Goal: Transaction & Acquisition: Purchase product/service

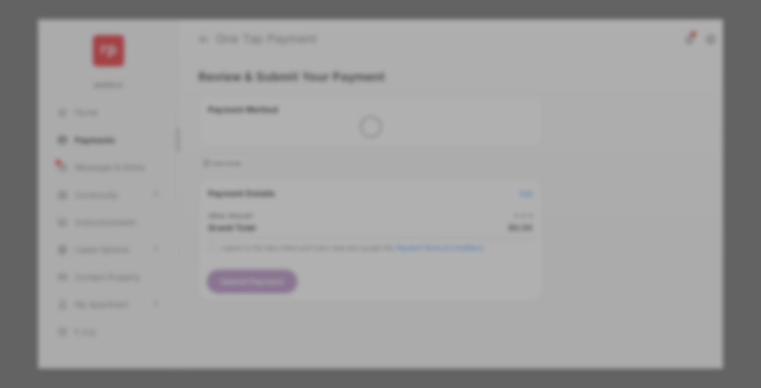
click at [360, 175] on div "Other Amount" at bounding box center [360, 184] width 176 height 18
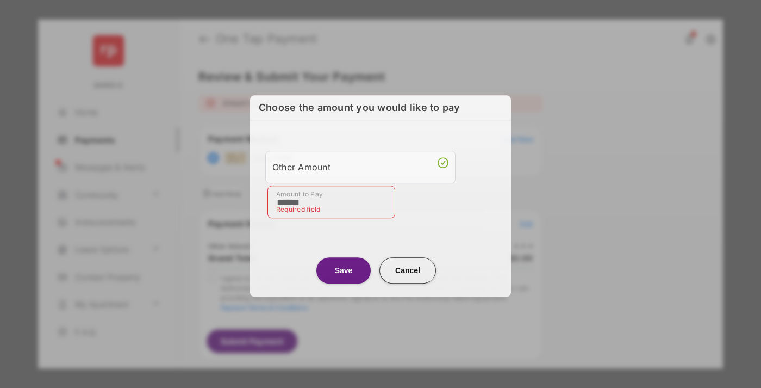
type input "******"
click at [344, 268] on button "Save" at bounding box center [343, 270] width 54 height 26
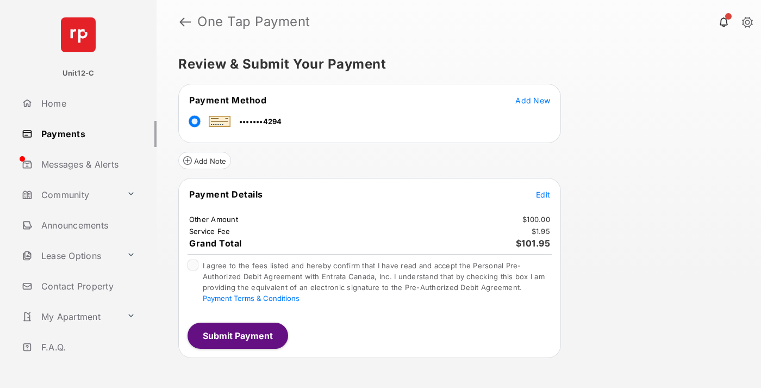
click at [543, 194] on span "Edit" at bounding box center [543, 194] width 14 height 9
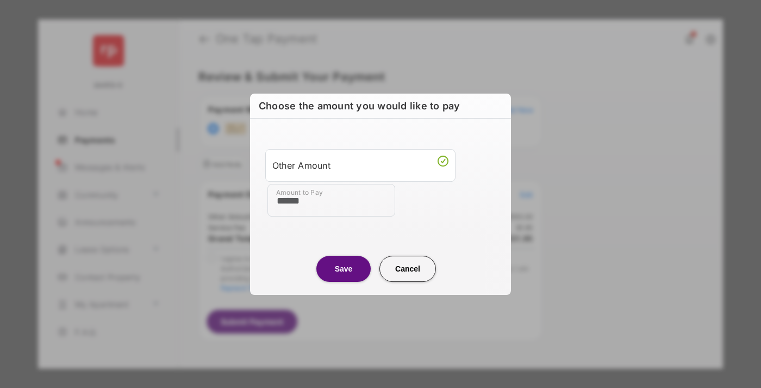
click at [344, 268] on button "Save" at bounding box center [343, 269] width 54 height 26
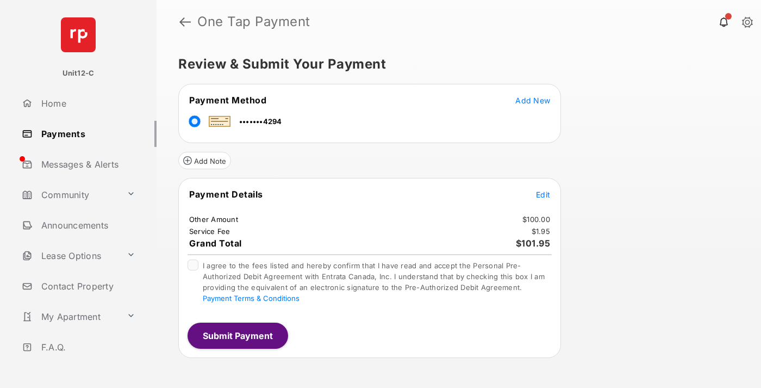
click at [237, 335] on button "Submit Payment" at bounding box center [238, 335] width 101 height 26
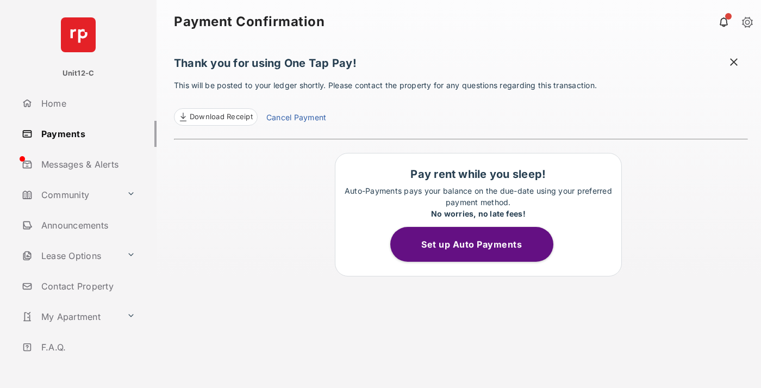
click at [734, 63] on span at bounding box center [734, 64] width 11 height 14
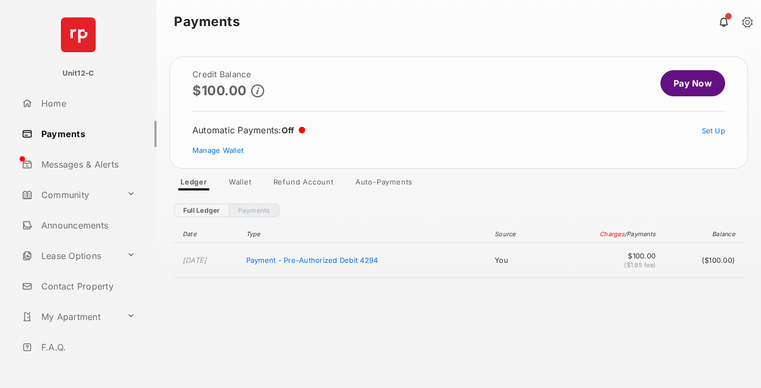
click at [218, 150] on link "Manage Wallet" at bounding box center [217, 150] width 51 height 9
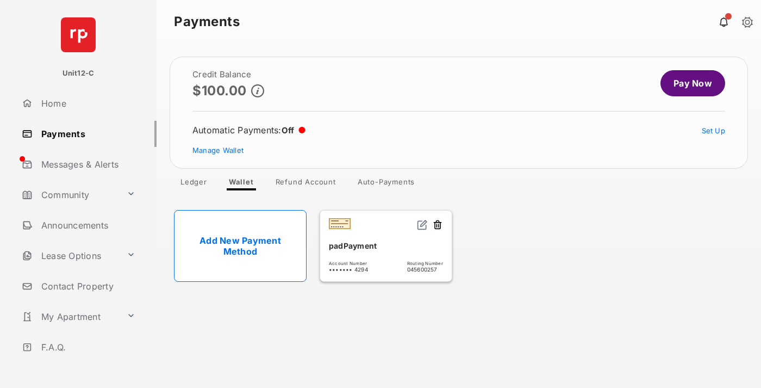
click at [438, 225] on button at bounding box center [437, 225] width 11 height 13
